Goal: Information Seeking & Learning: Learn about a topic

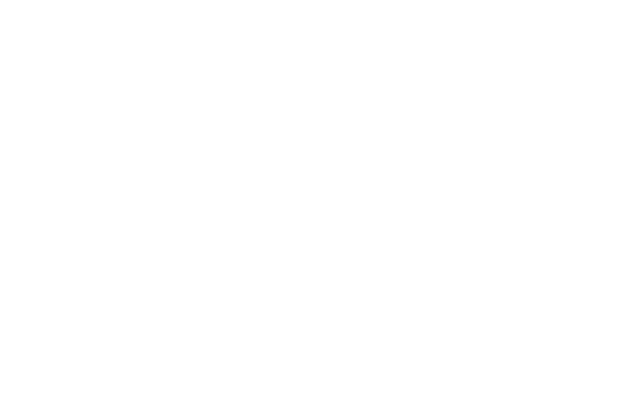
scroll to position [864, 0]
click at [597, 10] on button "Close" at bounding box center [592, 12] width 38 height 18
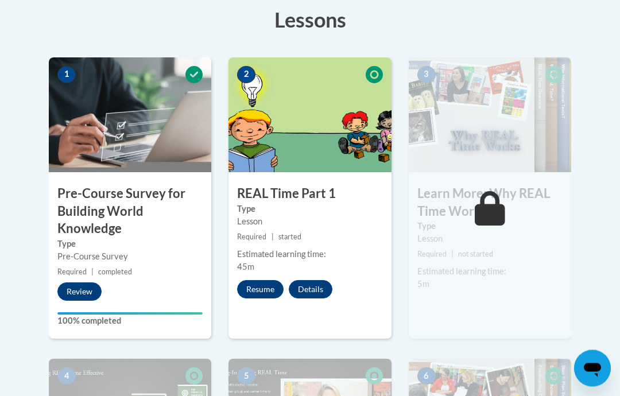
scroll to position [329, 0]
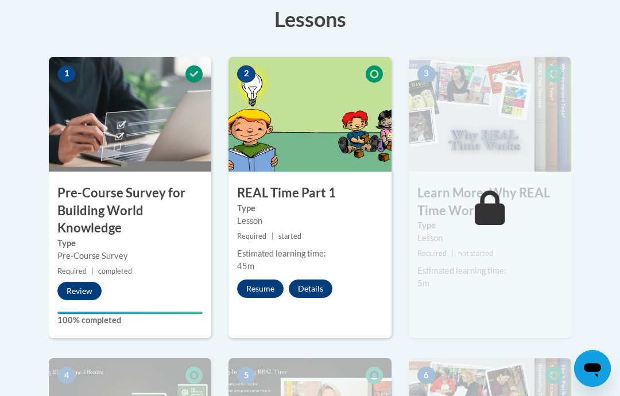
click at [292, 120] on img at bounding box center [309, 114] width 162 height 115
click at [260, 290] on button "Resume" at bounding box center [260, 289] width 46 height 18
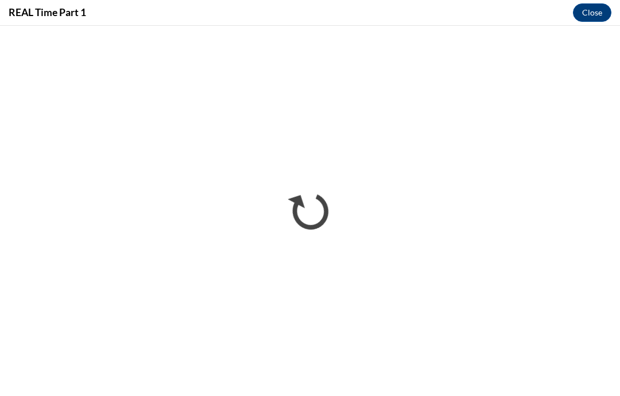
scroll to position [0, 0]
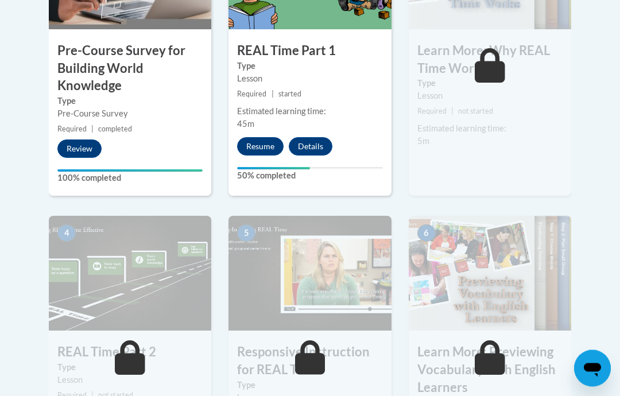
scroll to position [471, 0]
click at [334, 73] on div "Lesson" at bounding box center [309, 78] width 145 height 13
click at [316, 147] on button "Details" at bounding box center [311, 146] width 44 height 18
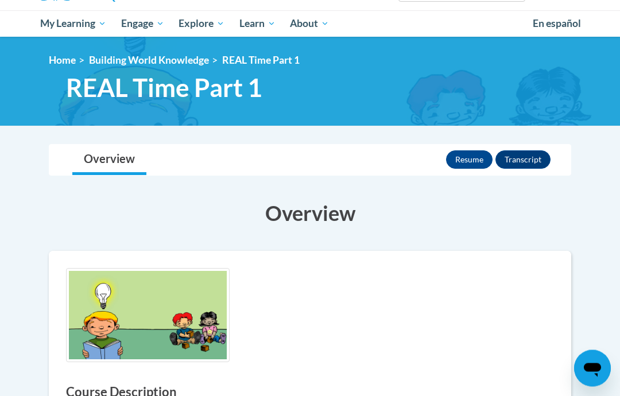
scroll to position [113, 0]
click at [468, 154] on button "Resume" at bounding box center [469, 159] width 46 height 18
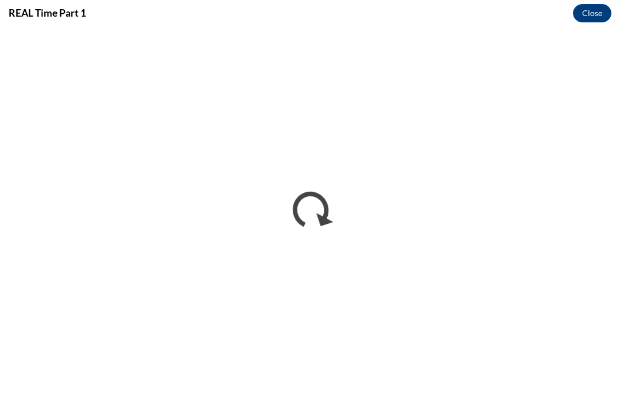
scroll to position [0, 0]
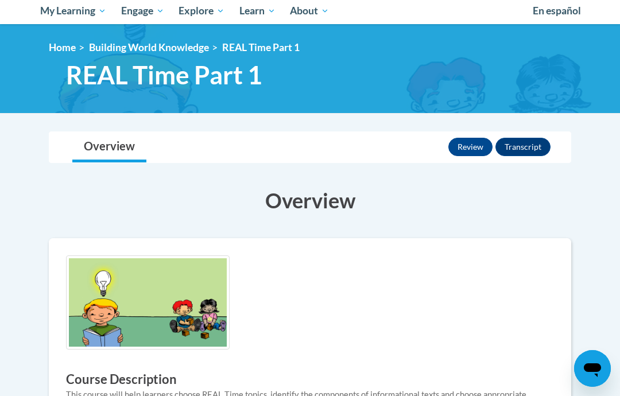
scroll to position [125, 0]
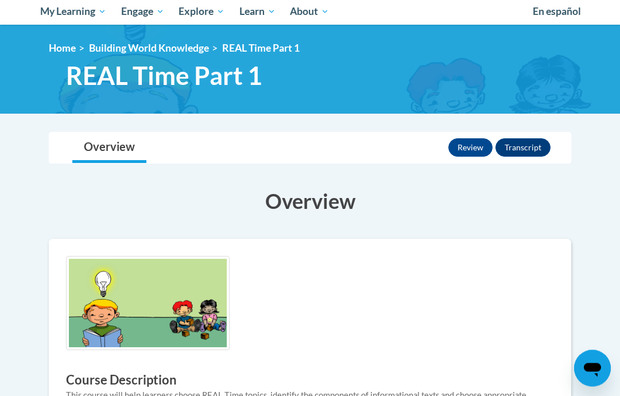
click at [157, 42] on link "Building World Knowledge" at bounding box center [149, 48] width 120 height 12
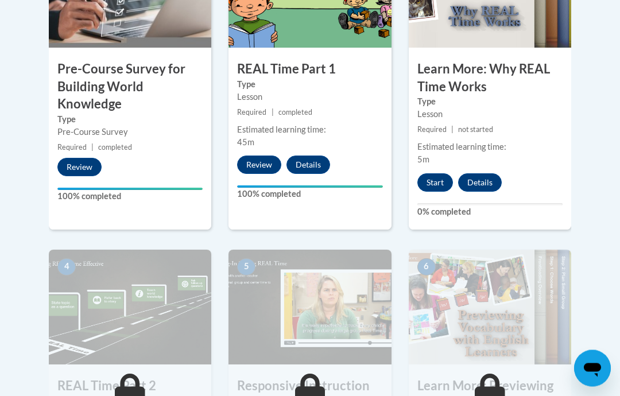
scroll to position [457, 0]
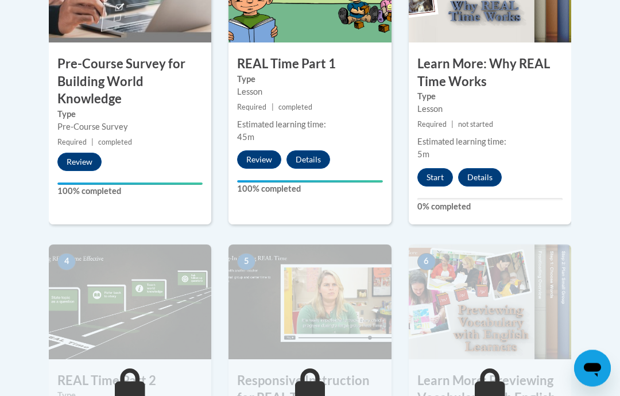
click at [437, 173] on button "Start" at bounding box center [435, 178] width 36 height 18
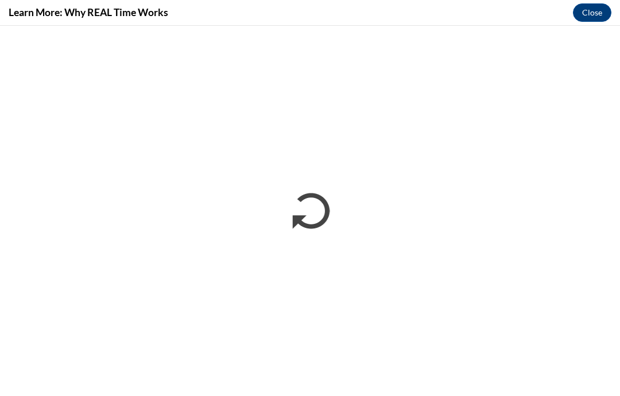
scroll to position [0, 0]
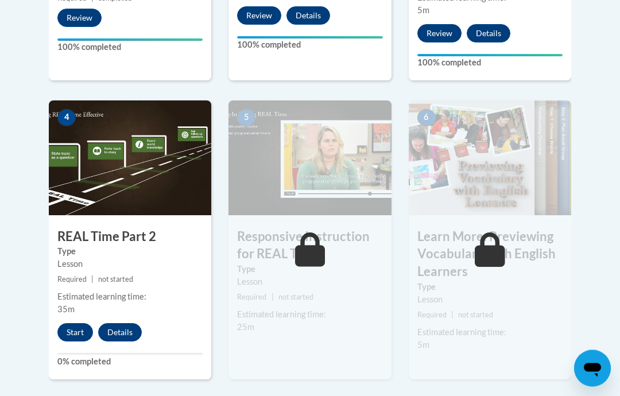
scroll to position [602, 0]
click at [73, 327] on button "Start" at bounding box center [75, 332] width 36 height 18
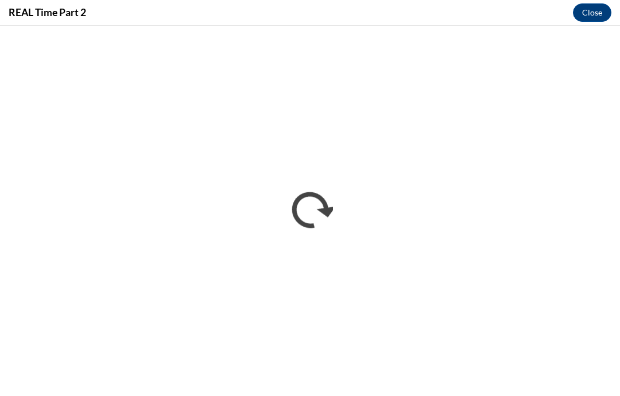
scroll to position [602, 0]
